Goal: Navigation & Orientation: Find specific page/section

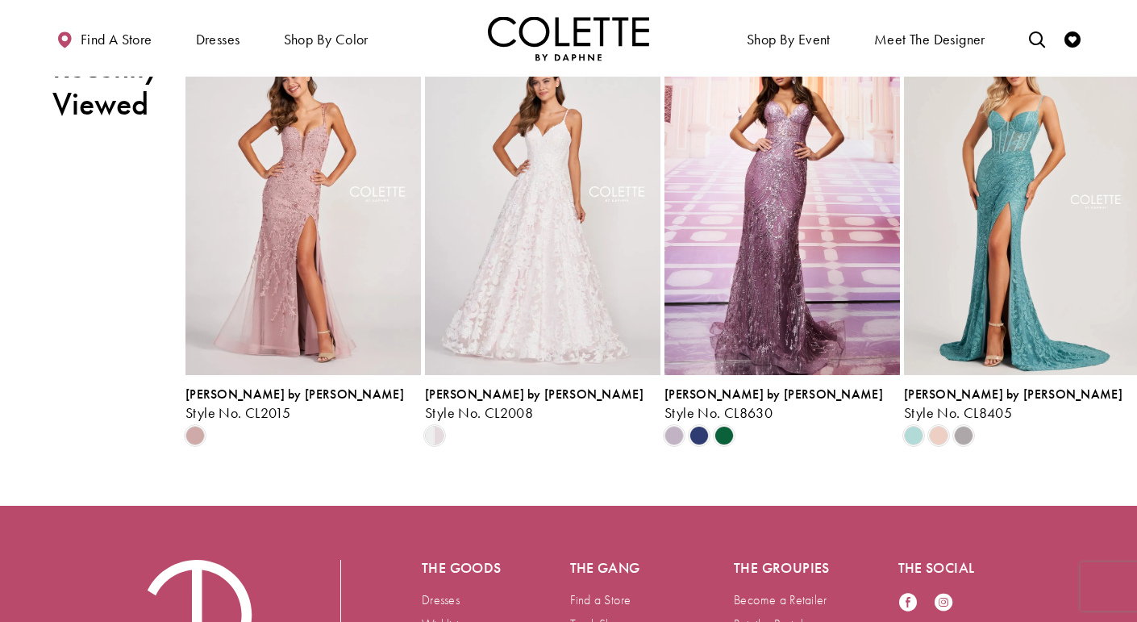
scroll to position [1949, 0]
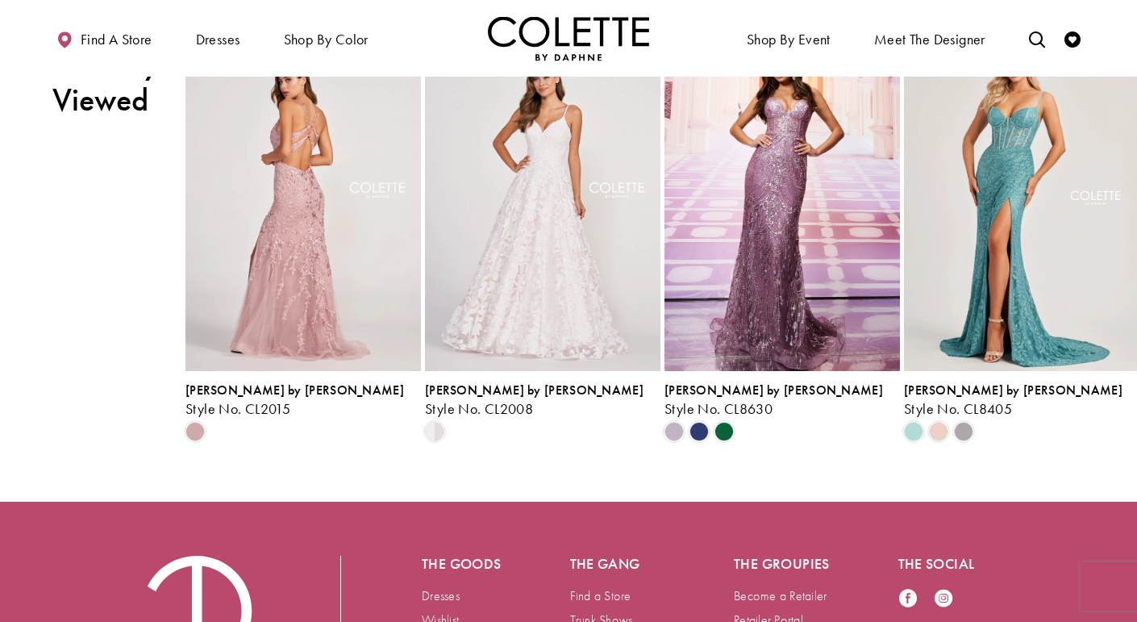
click at [319, 340] on img "Visit Colette by Daphne Style No. CL2015 Page" at bounding box center [304, 199] width 236 height 343
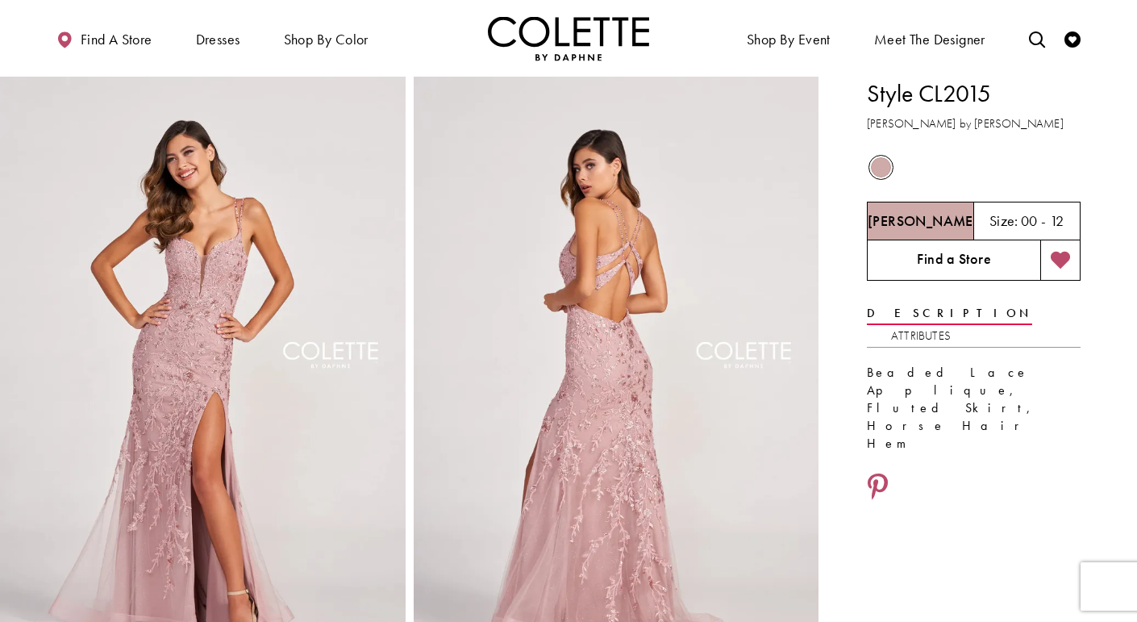
click at [953, 261] on link "Find a Store" at bounding box center [953, 260] width 173 height 40
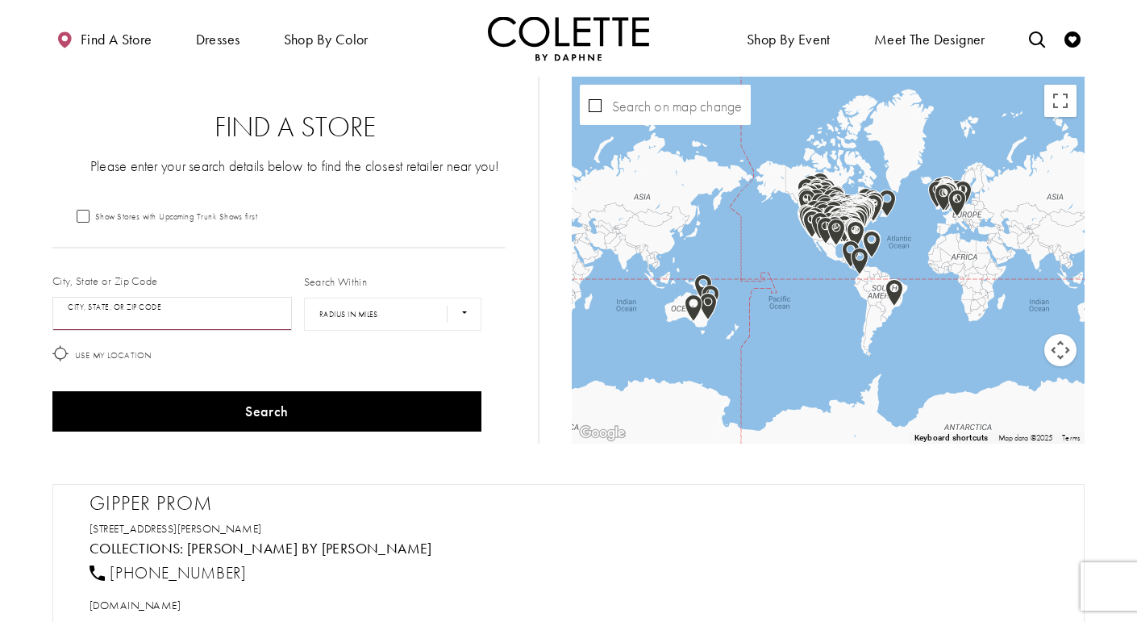
click at [85, 311] on input "City, State, or ZIP Code" at bounding box center [172, 314] width 240 height 34
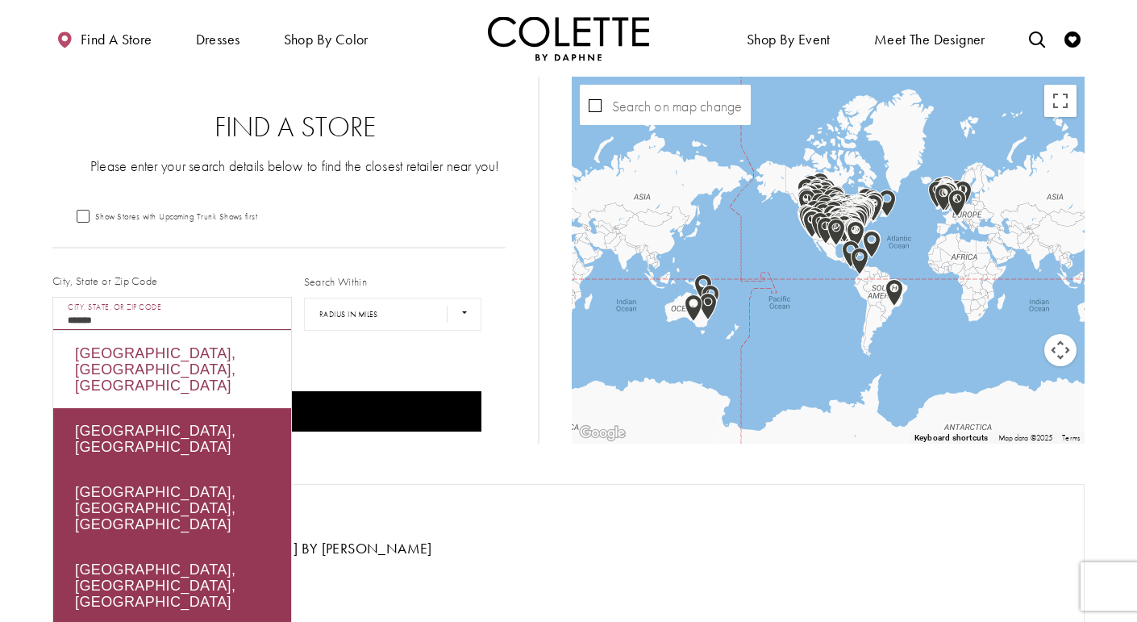
click at [106, 362] on div "[GEOGRAPHIC_DATA], [GEOGRAPHIC_DATA], [GEOGRAPHIC_DATA]" at bounding box center [172, 369] width 238 height 77
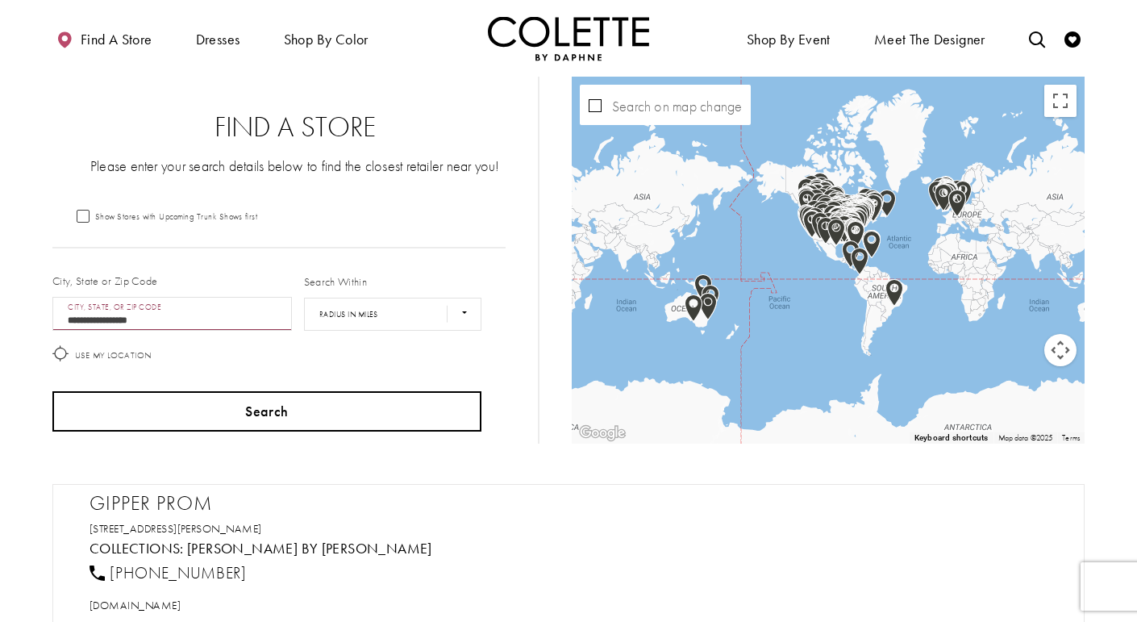
type input "**********"
click at [167, 424] on button "Search" at bounding box center [266, 411] width 429 height 40
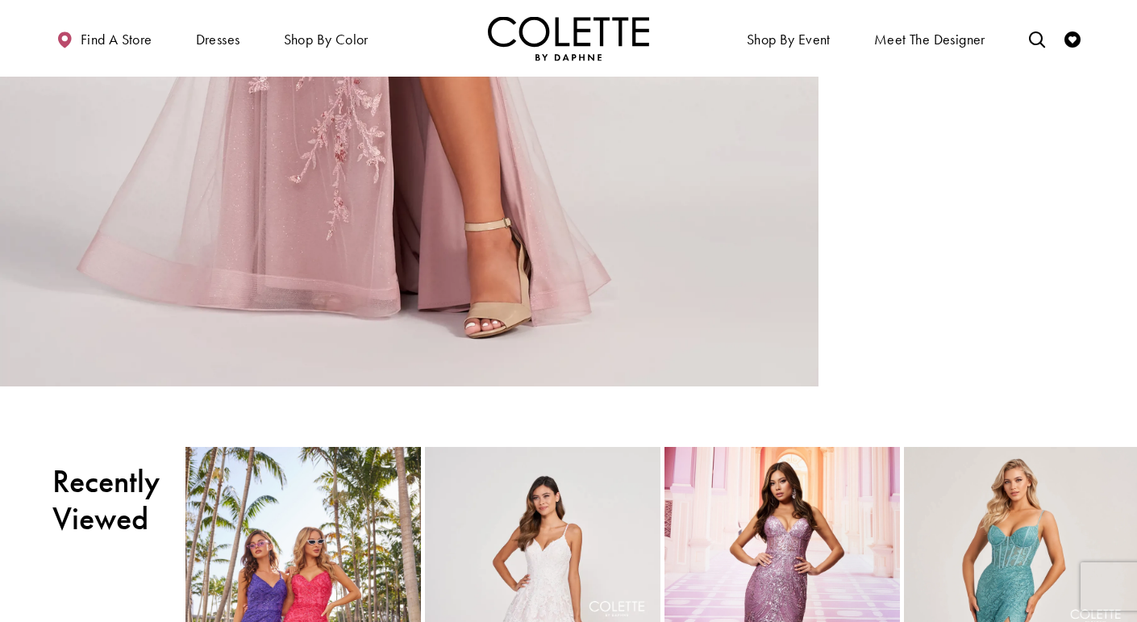
scroll to position [1529, 0]
